Goal: Task Accomplishment & Management: Manage account settings

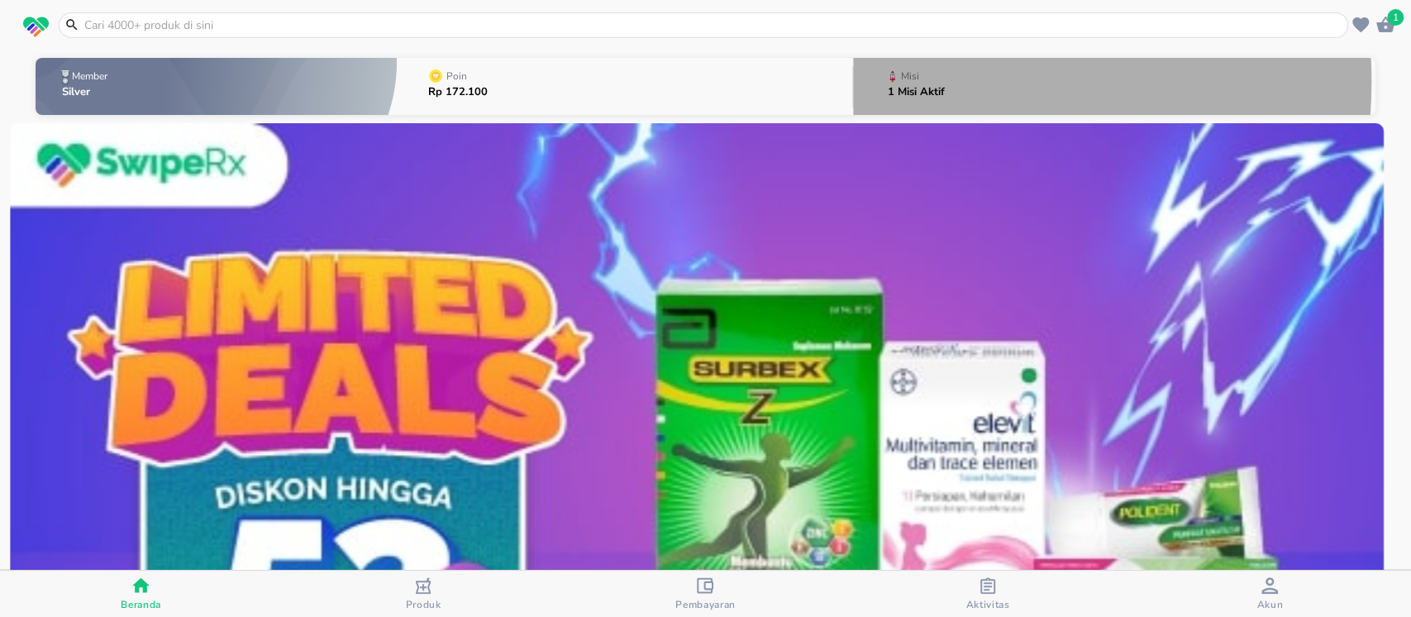
click at [898, 81] on div "Misi" at bounding box center [910, 76] width 25 height 17
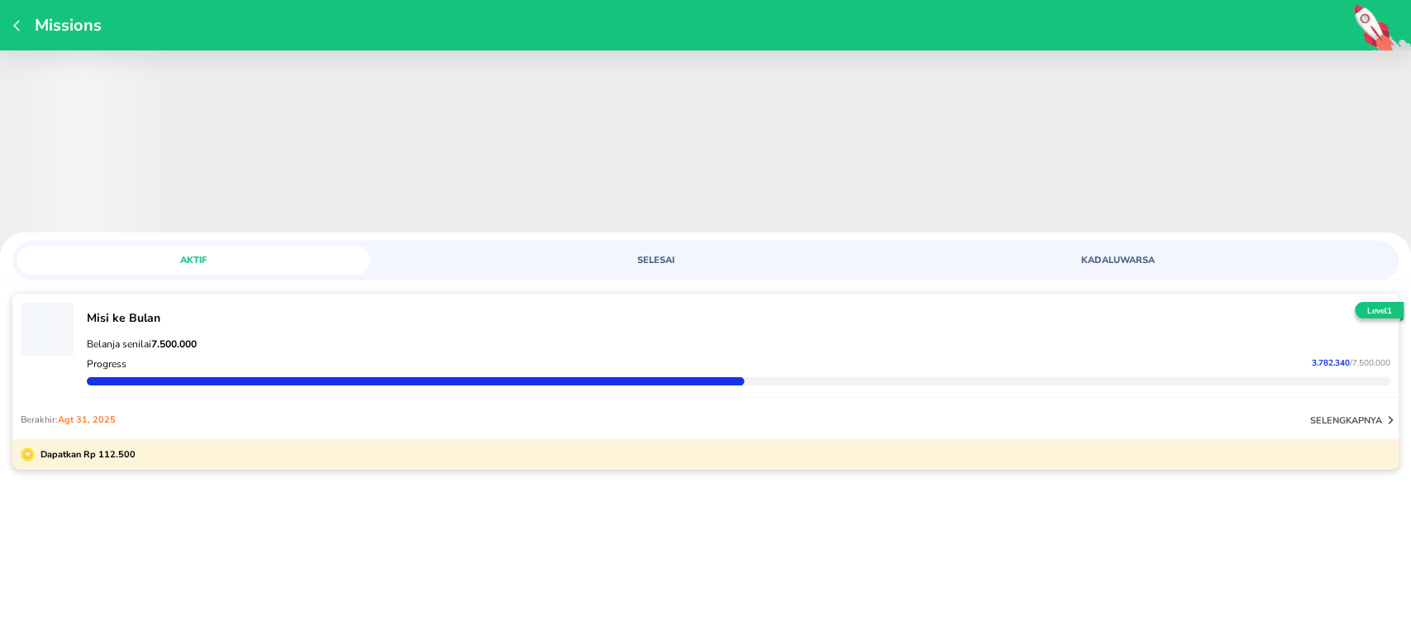
click at [16, 20] on icon "button" at bounding box center [19, 25] width 13 height 13
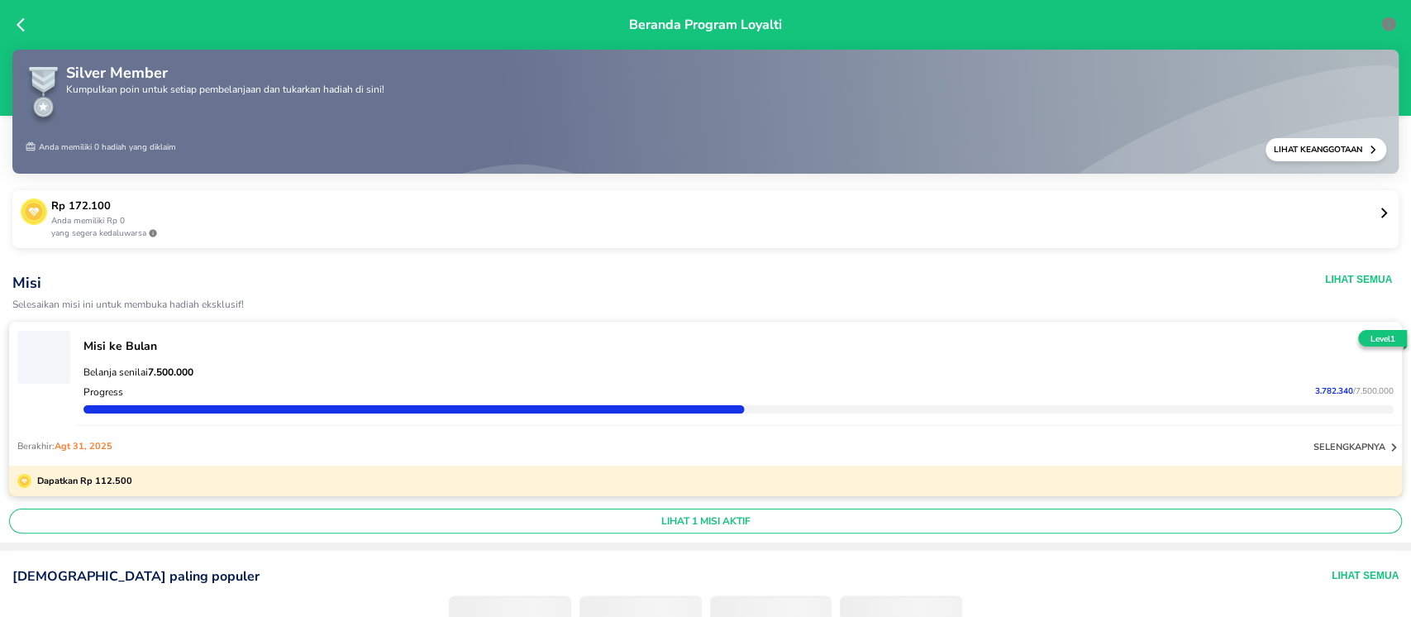
click at [17, 24] on icon at bounding box center [21, 25] width 8 height 14
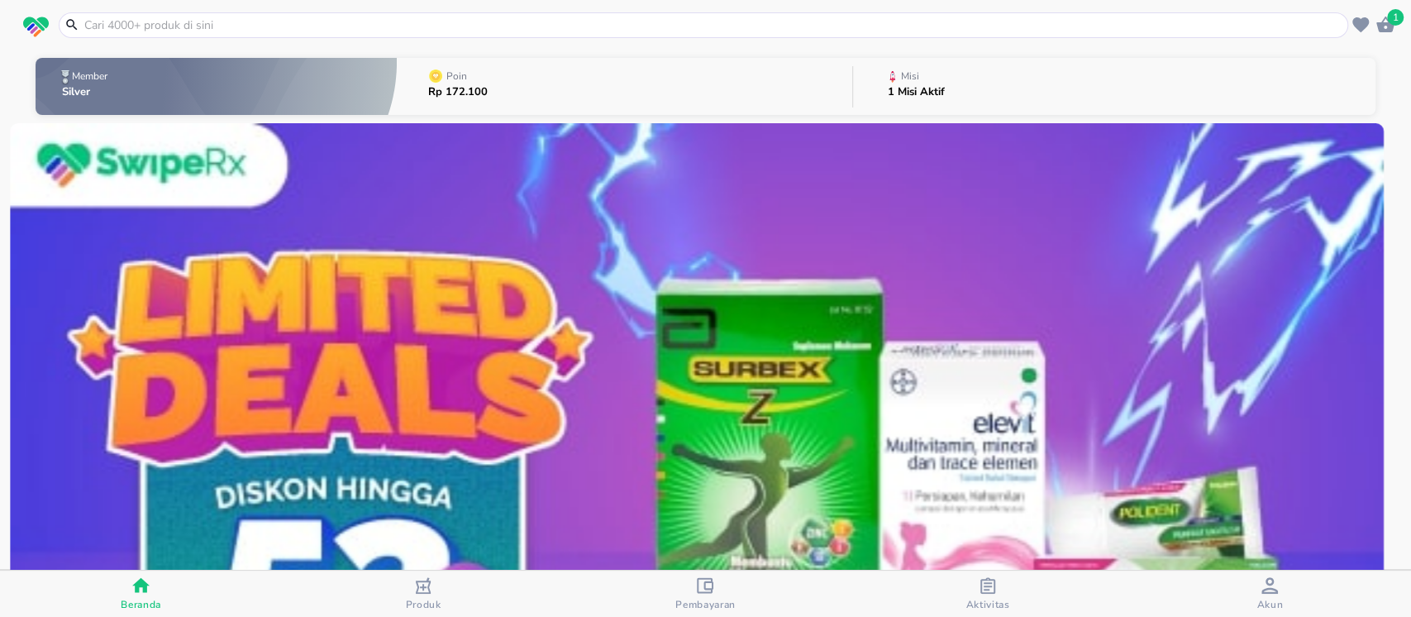
click at [925, 90] on p "1 Misi Aktif" at bounding box center [916, 92] width 57 height 11
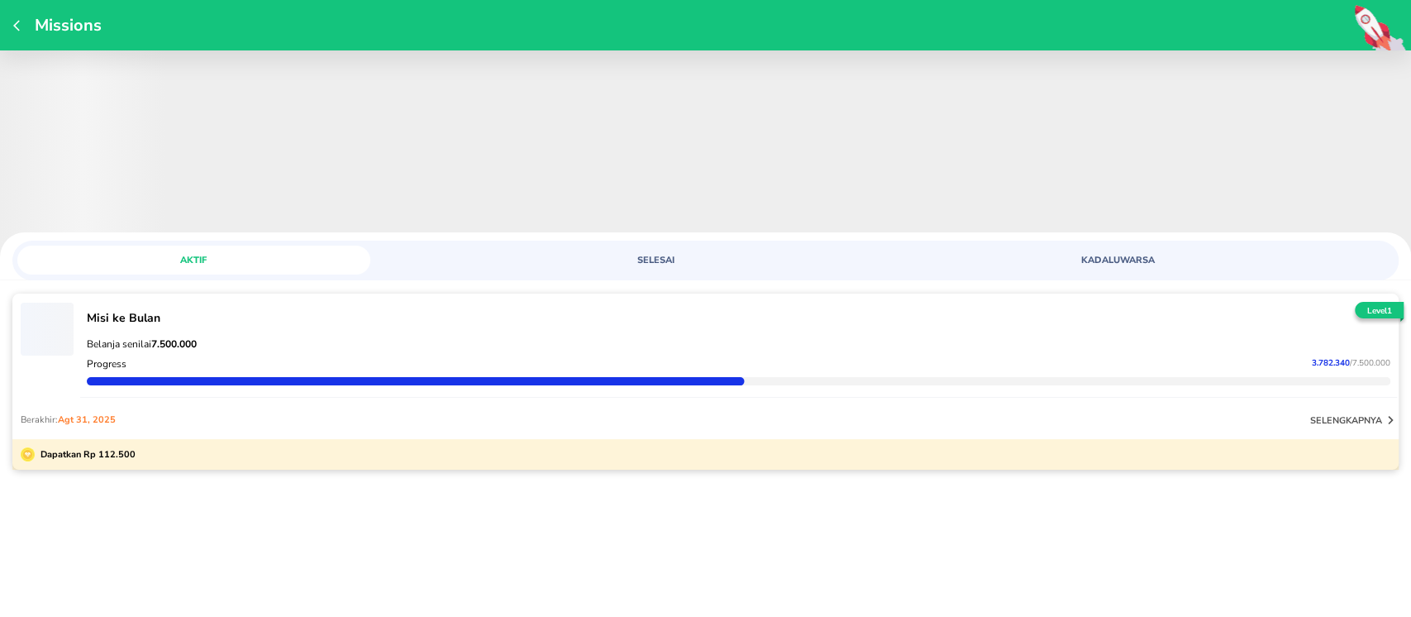
click at [10, 29] on div "Missions" at bounding box center [705, 25] width 1411 height 50
click at [13, 19] on icon "button" at bounding box center [19, 25] width 13 height 13
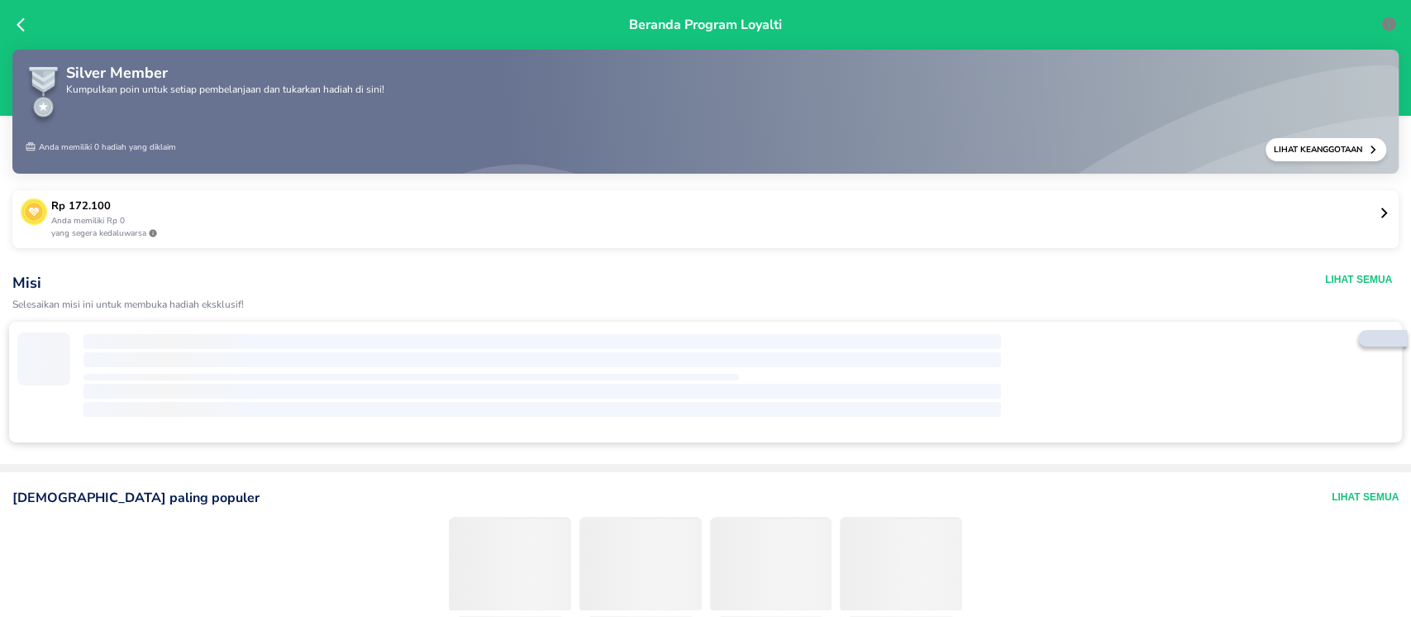
click at [1378, 212] on icon at bounding box center [1384, 213] width 12 height 12
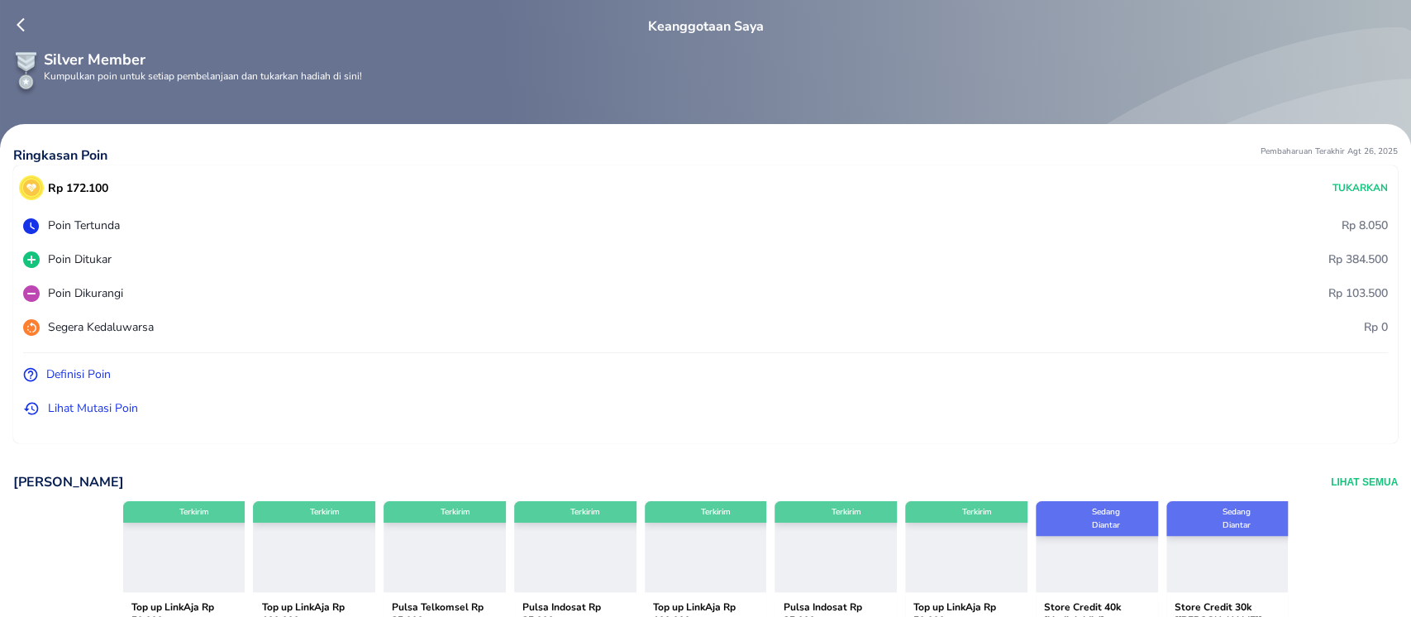
click at [17, 21] on icon at bounding box center [25, 25] width 17 height 17
